Goal: Entertainment & Leisure: Consume media (video, audio)

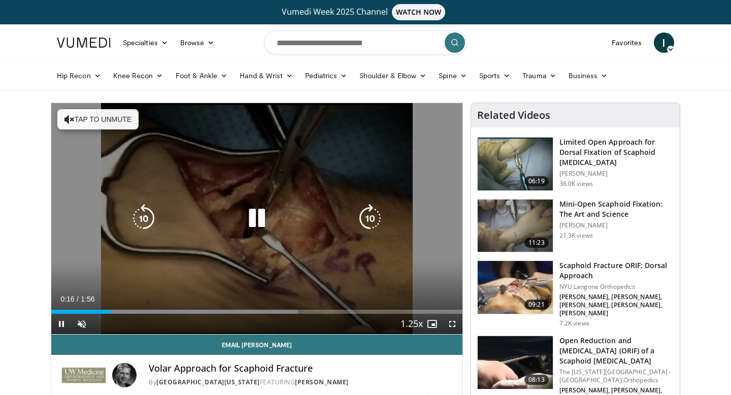
click at [79, 113] on button "Tap to unmute" at bounding box center [97, 119] width 81 height 20
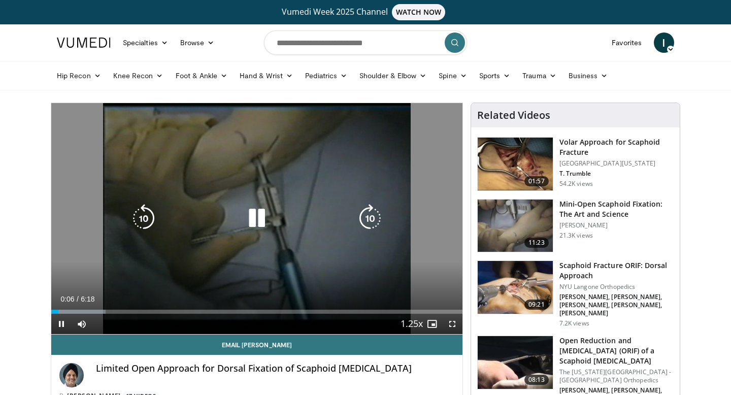
click at [261, 210] on icon "Video Player" at bounding box center [257, 218] width 28 height 28
